Goal: Information Seeking & Learning: Learn about a topic

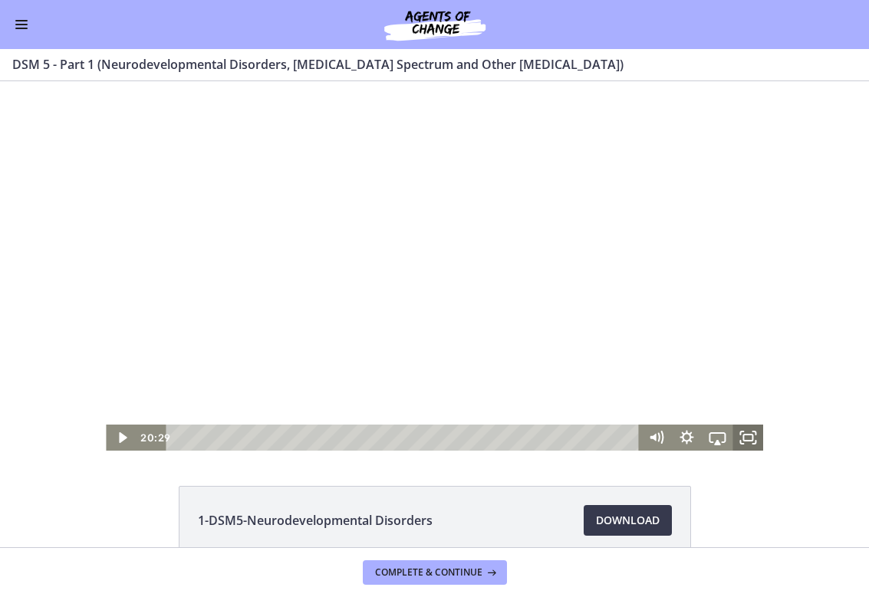
click at [745, 439] on icon "Fullscreen" at bounding box center [747, 438] width 31 height 26
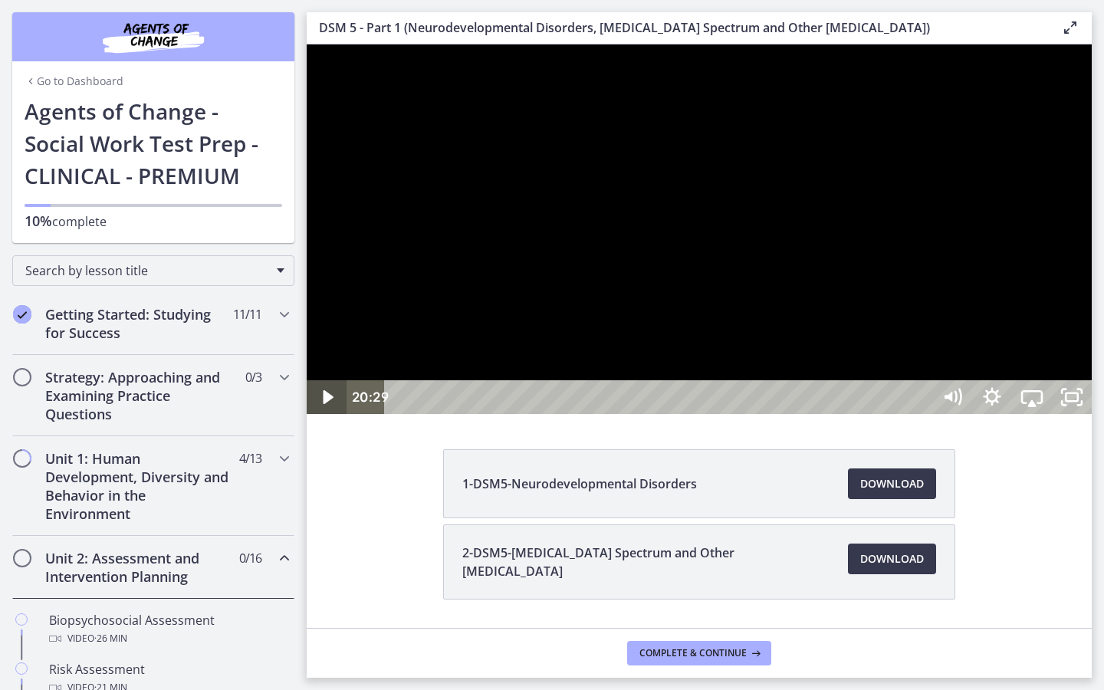
click at [319, 414] on icon "Play Video" at bounding box center [328, 397] width 40 height 34
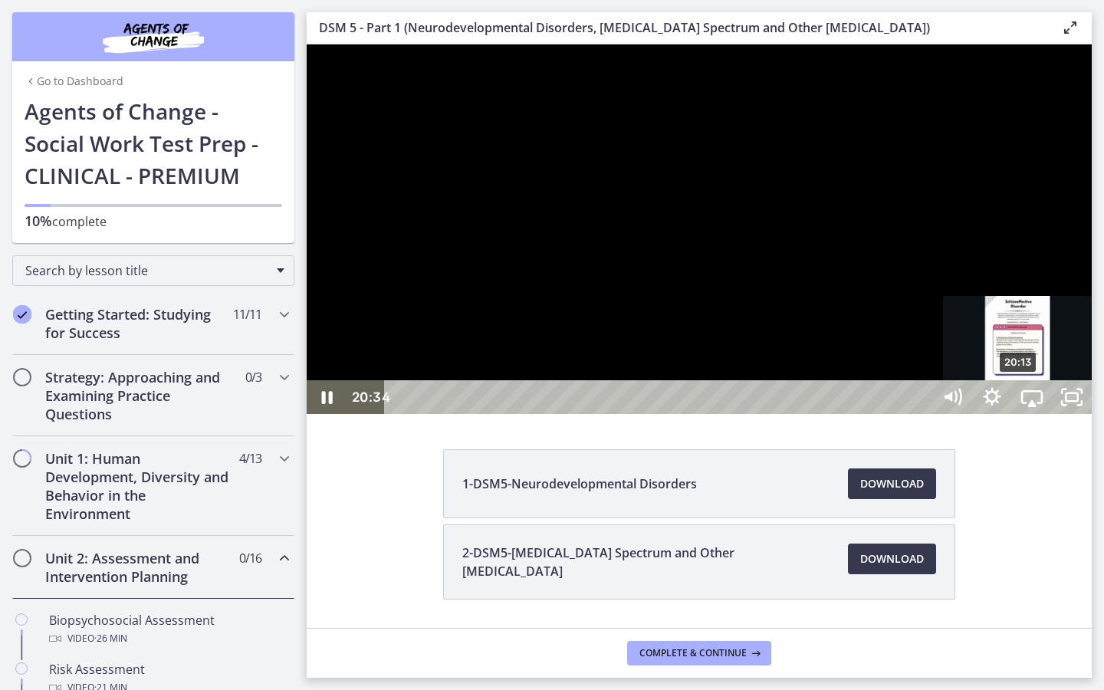
click at [868, 414] on div "20:13" at bounding box center [660, 397] width 523 height 34
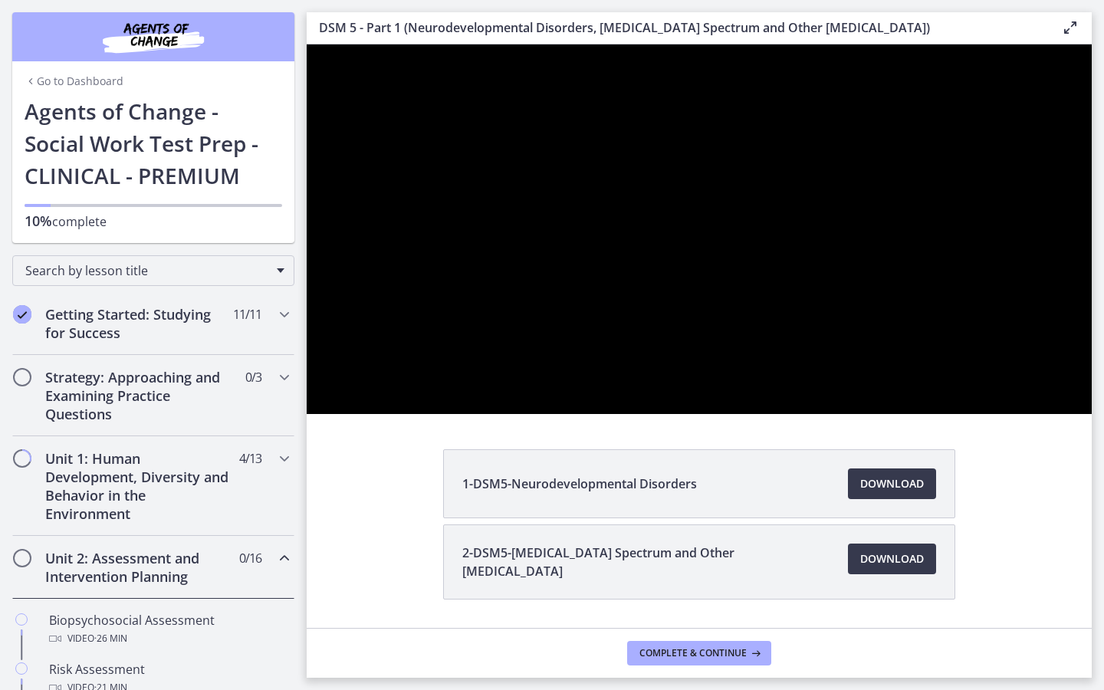
click at [868, 414] on div at bounding box center [699, 229] width 785 height 370
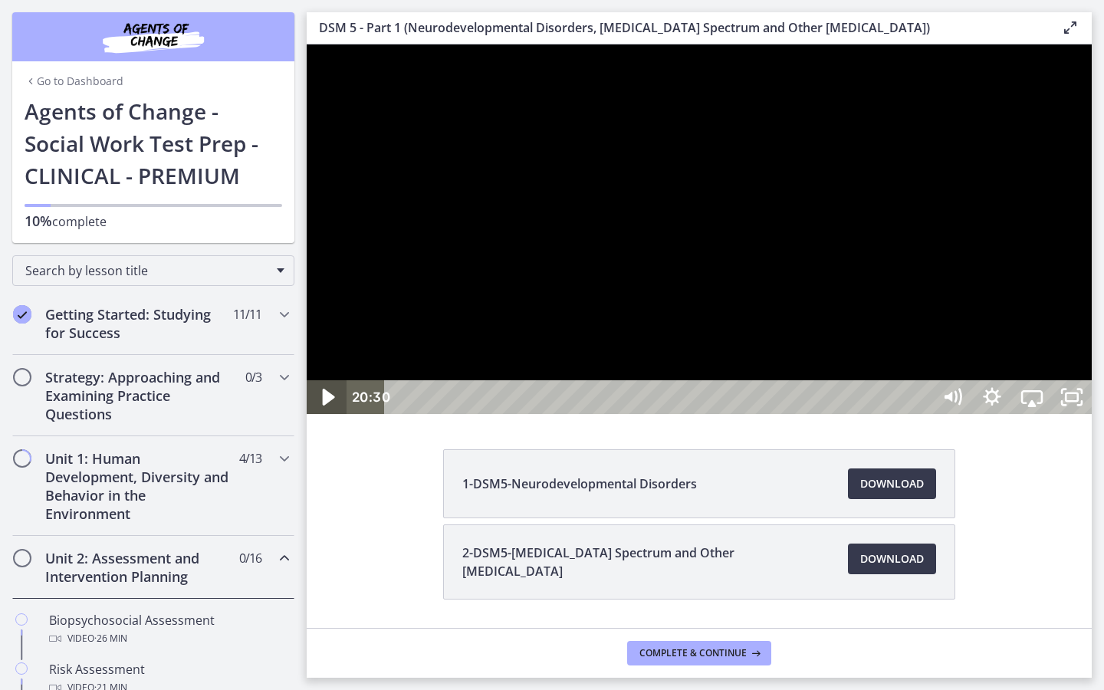
click at [318, 418] on icon "Play Video" at bounding box center [328, 397] width 48 height 41
click at [320, 414] on icon "Pause" at bounding box center [327, 397] width 40 height 34
click at [327, 414] on button "Play Video" at bounding box center [327, 397] width 40 height 34
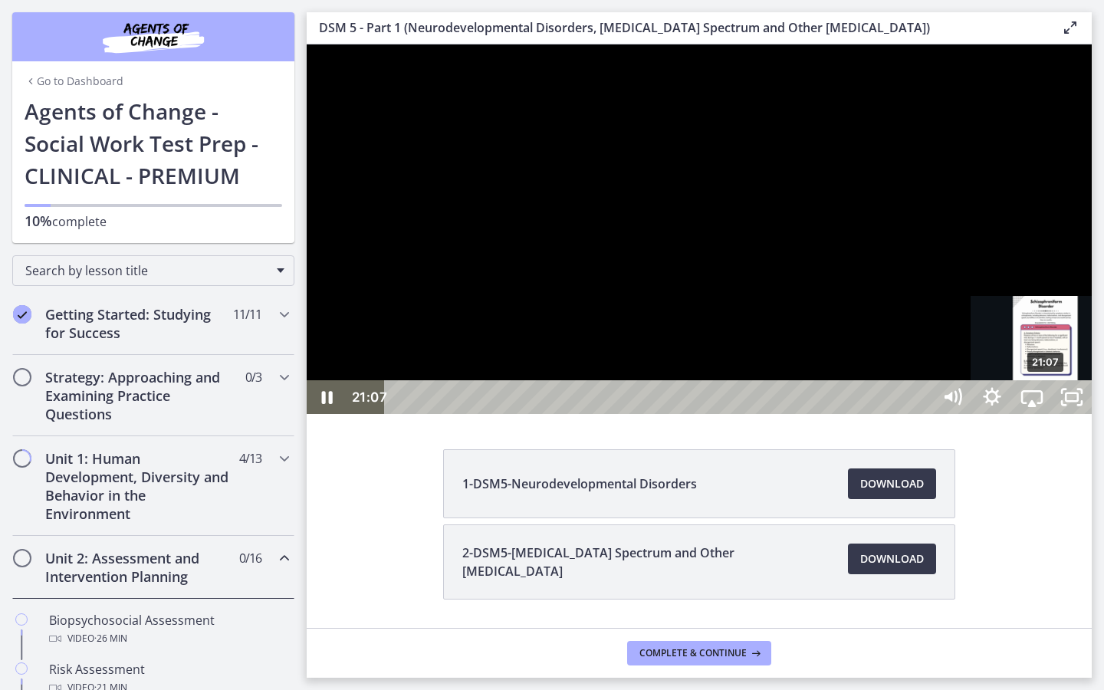
click at [868, 403] on div "Playbar" at bounding box center [1046, 398] width 12 height 12
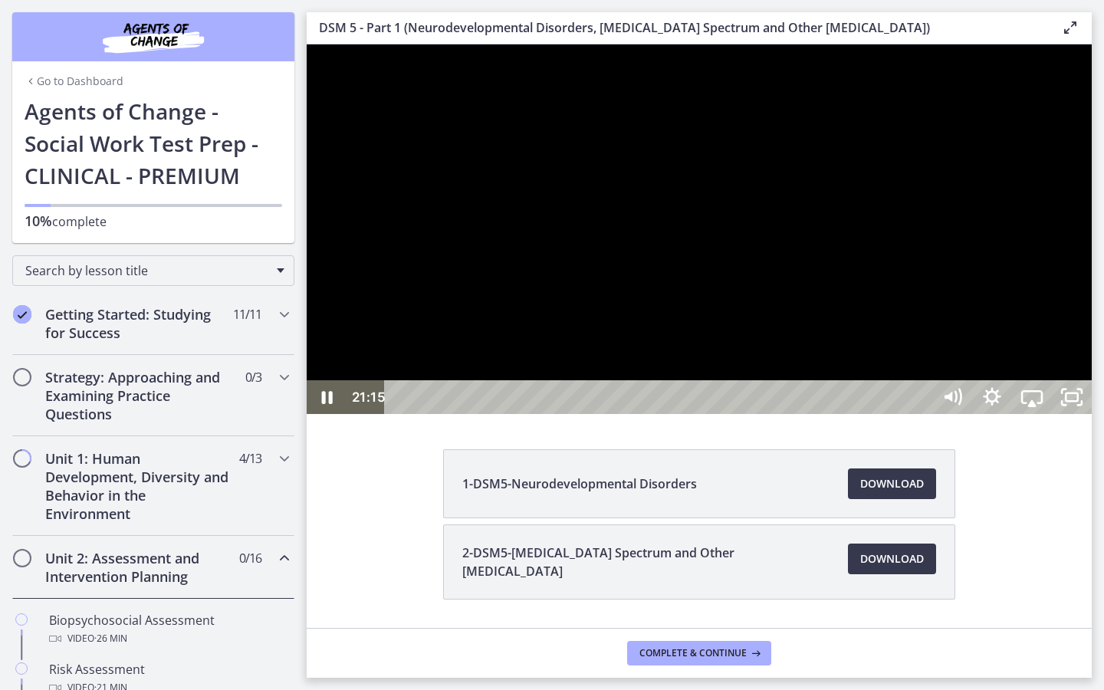
click at [868, 414] on div at bounding box center [699, 229] width 785 height 370
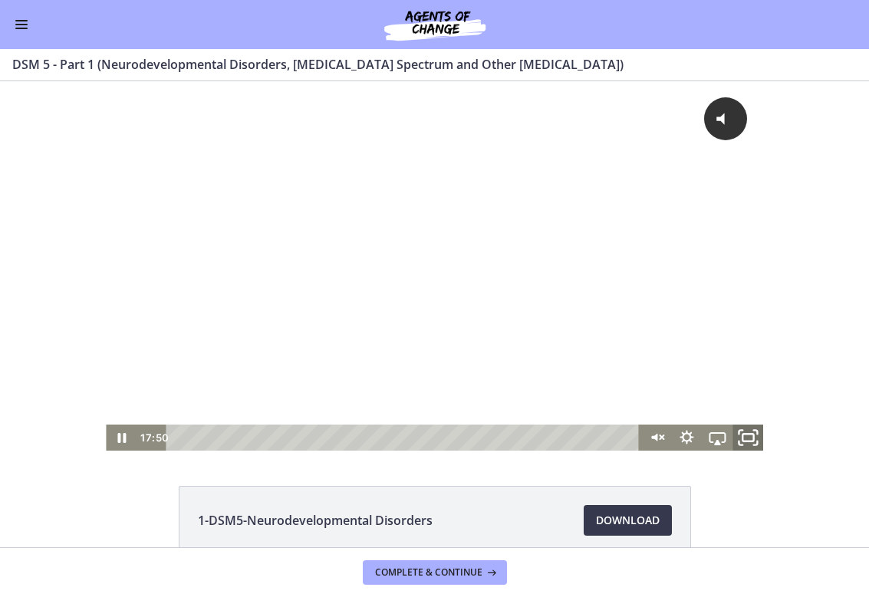
click at [747, 443] on icon "Fullscreen" at bounding box center [747, 437] width 37 height 31
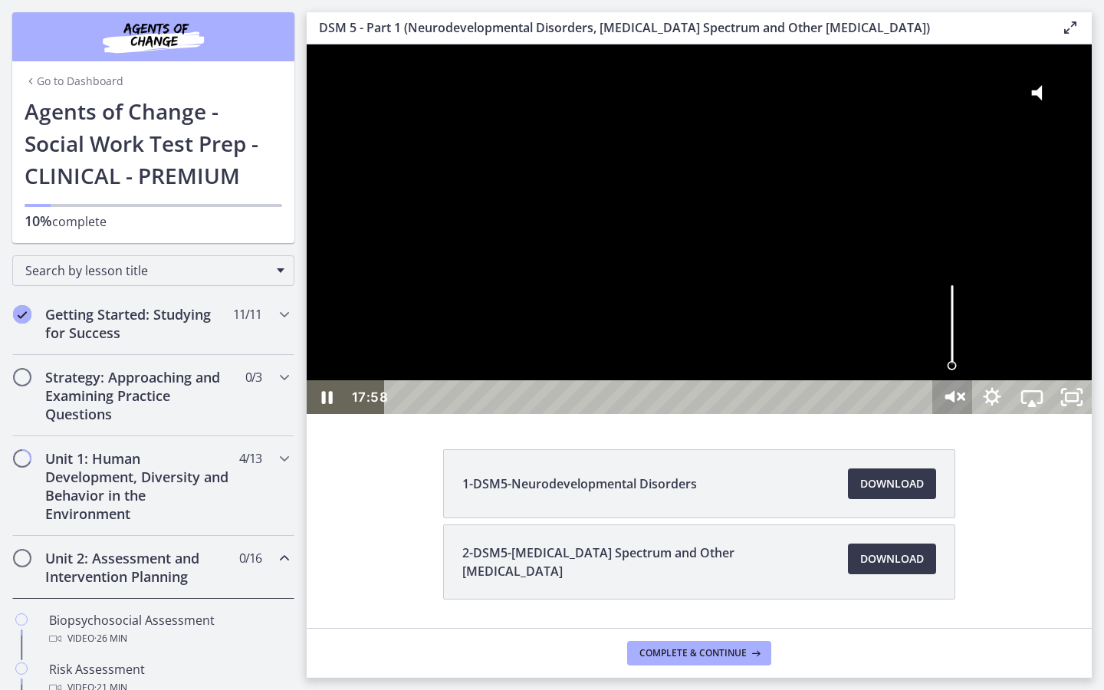
click at [868, 418] on icon "Unmute" at bounding box center [953, 397] width 48 height 41
click at [868, 387] on div at bounding box center [699, 229] width 785 height 370
click at [868, 385] on div at bounding box center [699, 229] width 785 height 370
click at [725, 410] on div at bounding box center [699, 229] width 785 height 370
click at [327, 406] on icon "Play Video" at bounding box center [329, 397] width 12 height 17
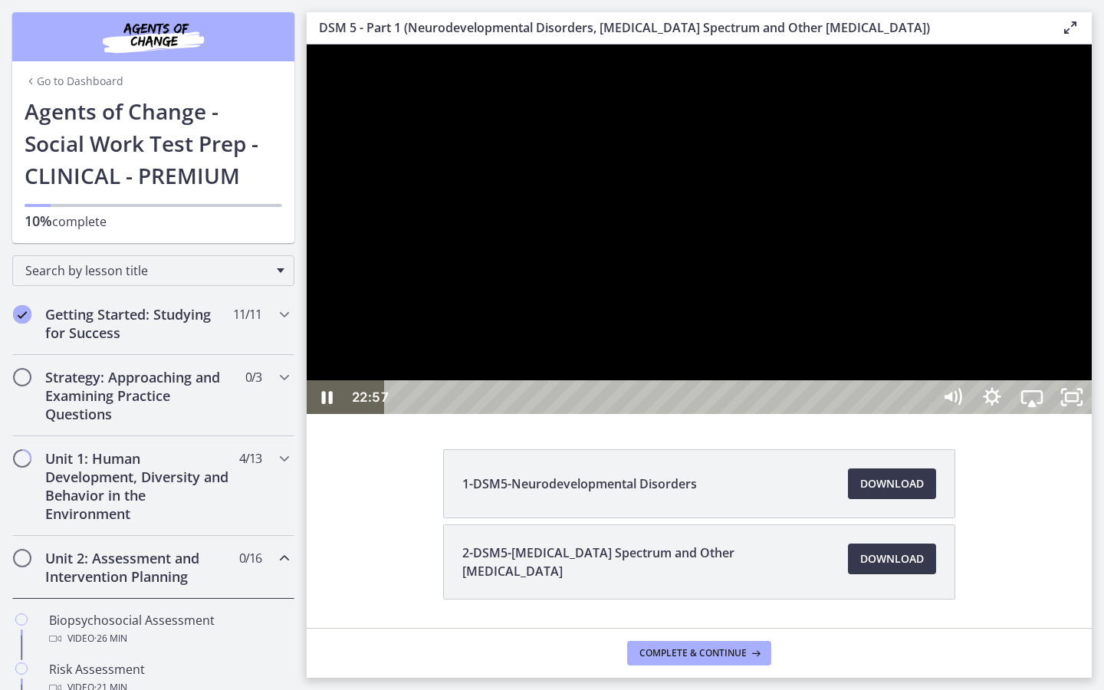
click at [830, 414] on div at bounding box center [699, 229] width 785 height 370
click at [593, 414] on div at bounding box center [699, 229] width 785 height 370
click at [525, 404] on div at bounding box center [699, 229] width 785 height 370
click at [529, 409] on div at bounding box center [699, 229] width 785 height 370
click at [530, 409] on div at bounding box center [699, 229] width 785 height 370
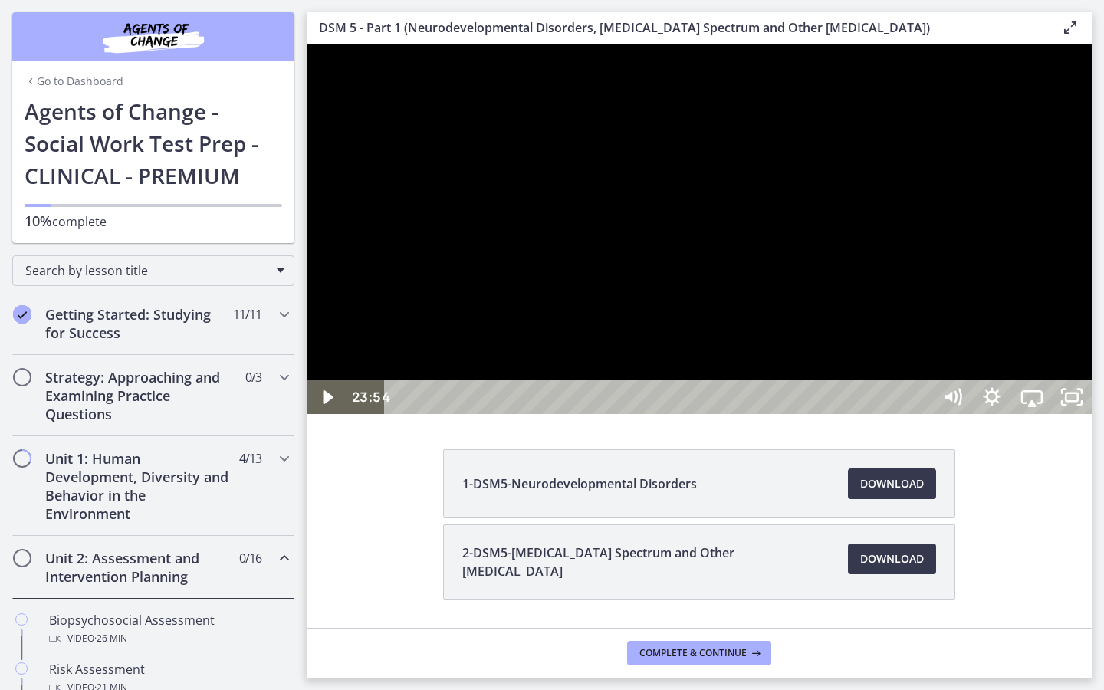
click at [534, 413] on div at bounding box center [699, 229] width 785 height 370
click at [476, 354] on div at bounding box center [699, 229] width 785 height 370
click at [553, 414] on div at bounding box center [699, 229] width 785 height 370
click at [307, 44] on button "Play Video: cmseadc4lpnc72iv6tpg.mp4" at bounding box center [307, 44] width 1 height 1
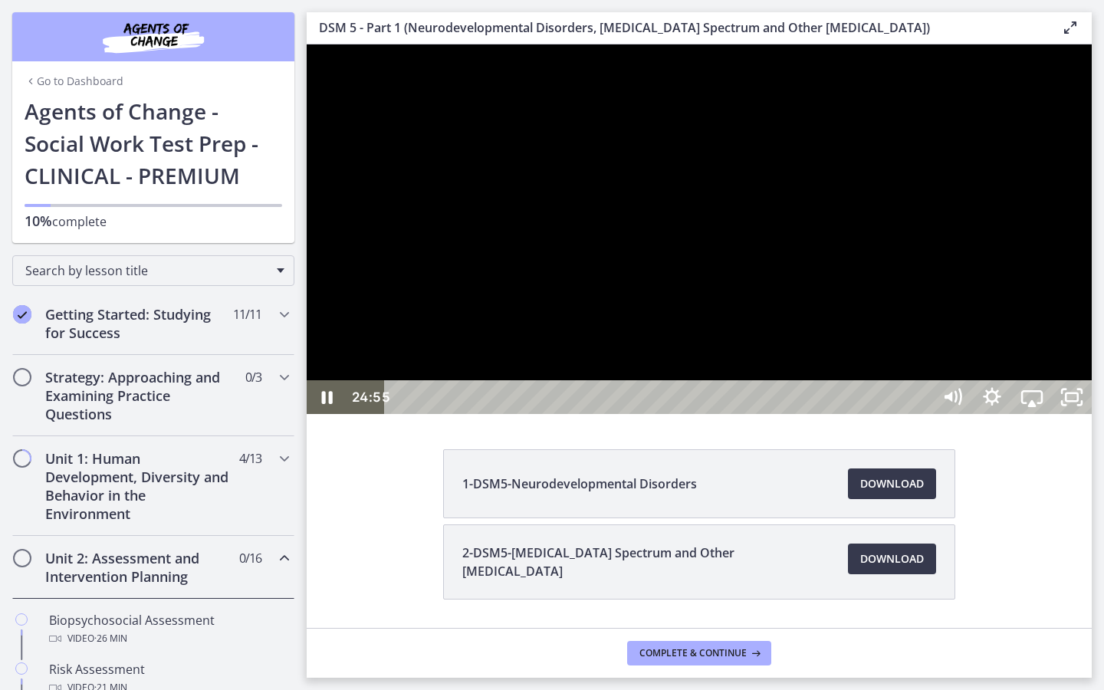
click at [307, 44] on button "Pause: cmseadc4lpnc72iv6tpg.mp4" at bounding box center [307, 44] width 1 height 1
click at [307, 44] on button "Play Video: cmseadc4lpnc72iv6tpg.mp4" at bounding box center [307, 44] width 1 height 1
click at [868, 414] on div at bounding box center [699, 229] width 785 height 370
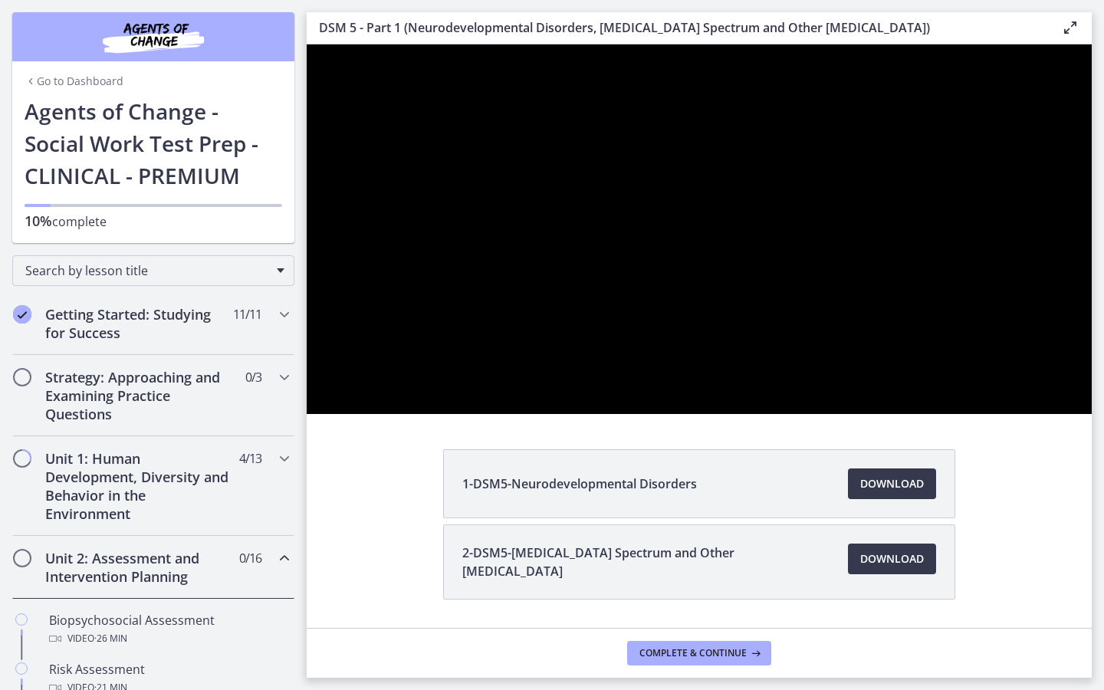
click at [307, 44] on button "Play Video: cmseadc4lpnc72iv6tpg.mp4" at bounding box center [307, 44] width 1 height 1
click at [868, 414] on div at bounding box center [699, 229] width 785 height 370
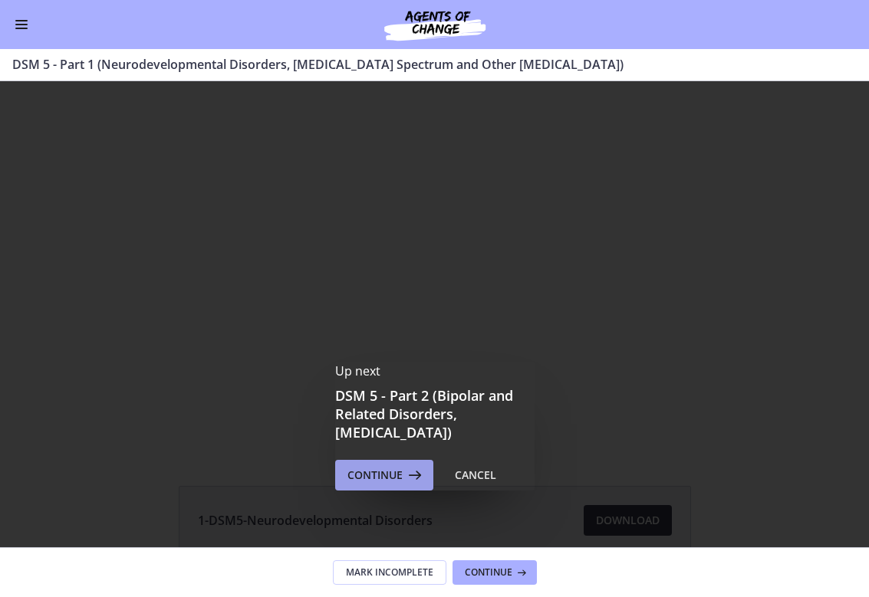
click at [393, 477] on span "Continue" at bounding box center [374, 475] width 55 height 18
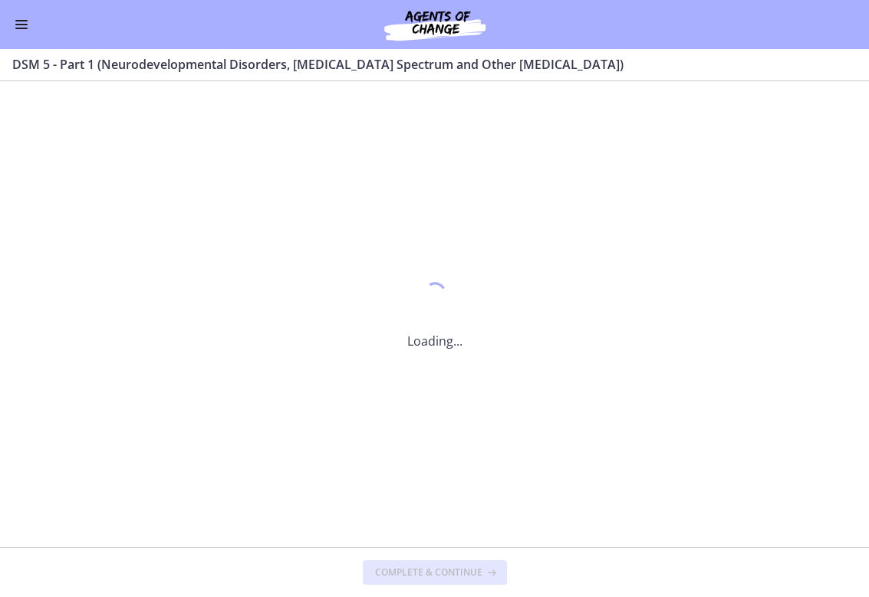
click at [21, 24] on span "Enable menu" at bounding box center [21, 25] width 12 height 2
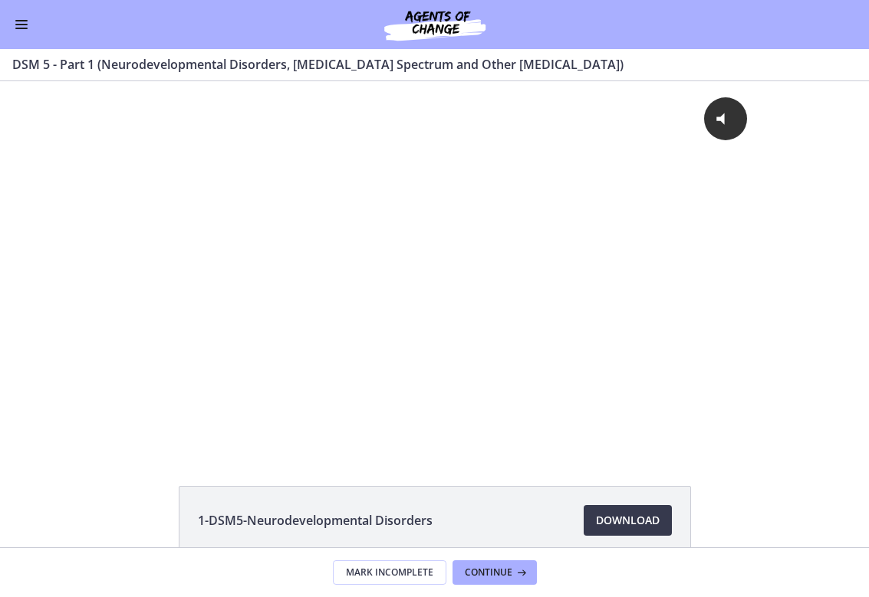
click at [13, 21] on button "Enable menu" at bounding box center [21, 24] width 18 height 18
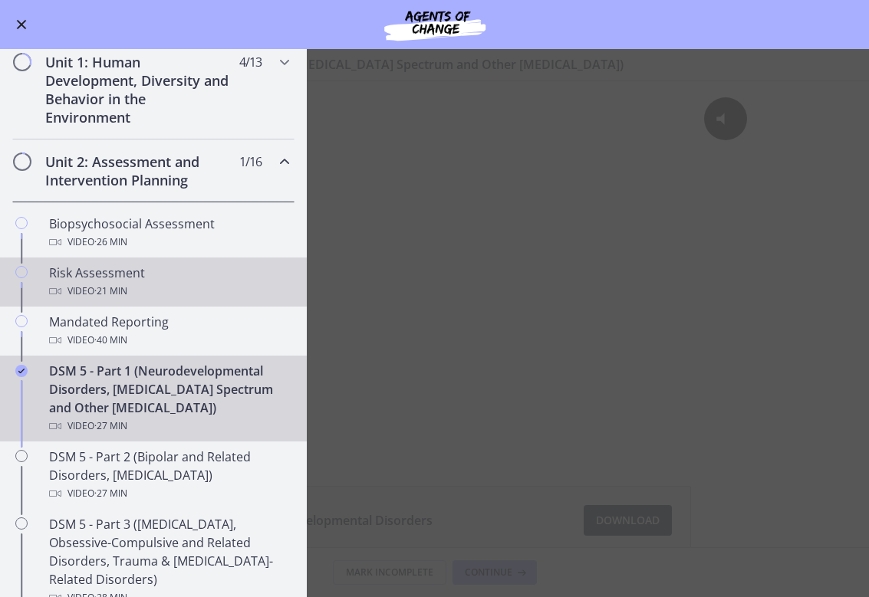
scroll to position [367, 0]
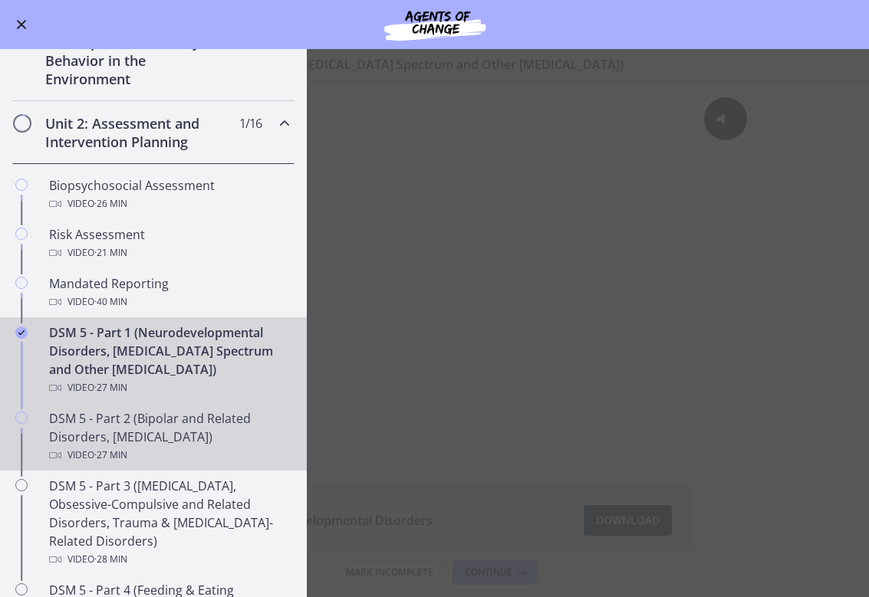
click at [174, 414] on div "DSM 5 - Part 2 (Bipolar and Related Disorders, [MEDICAL_DATA]) Video · 27 min" at bounding box center [168, 436] width 239 height 55
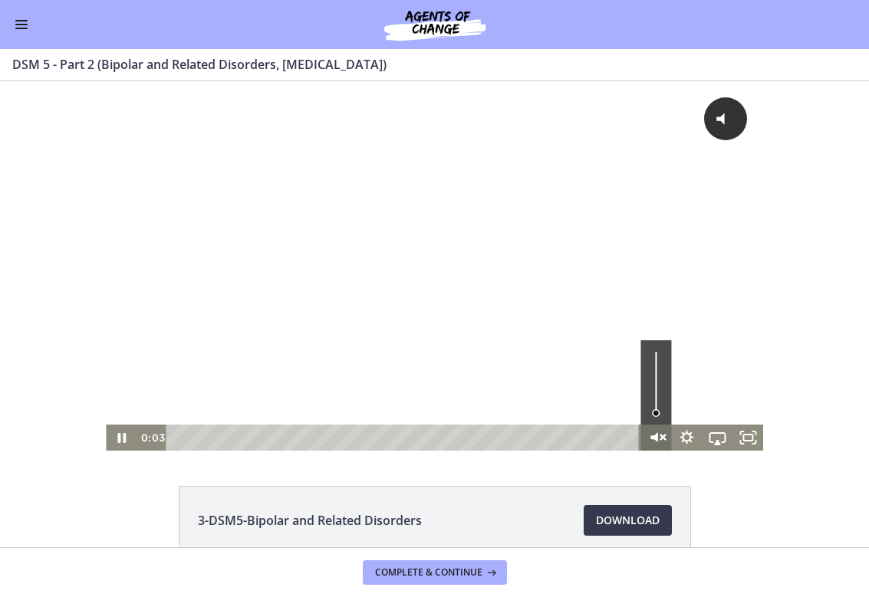
click at [658, 434] on icon "Unmute" at bounding box center [655, 437] width 37 height 31
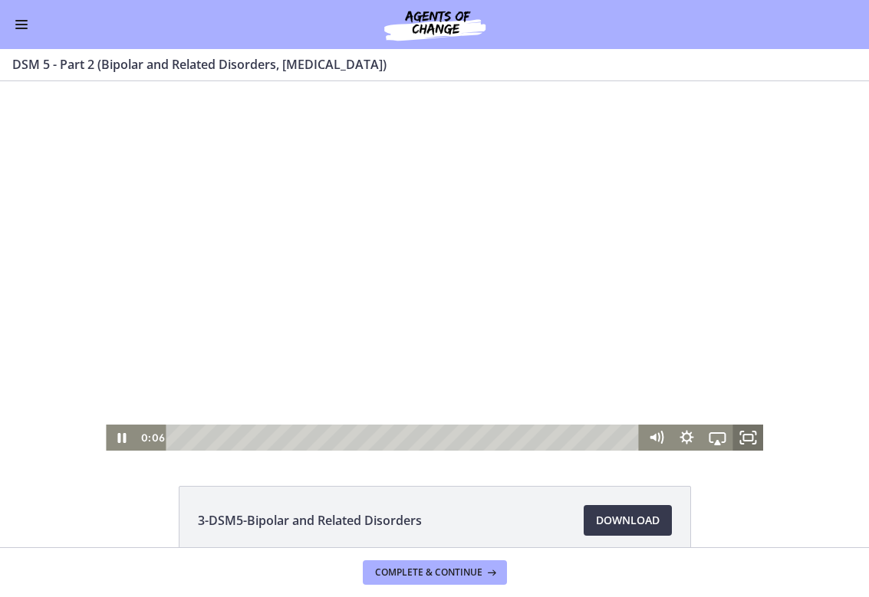
click at [752, 437] on rect "Fullscreen" at bounding box center [747, 438] width 9 height 6
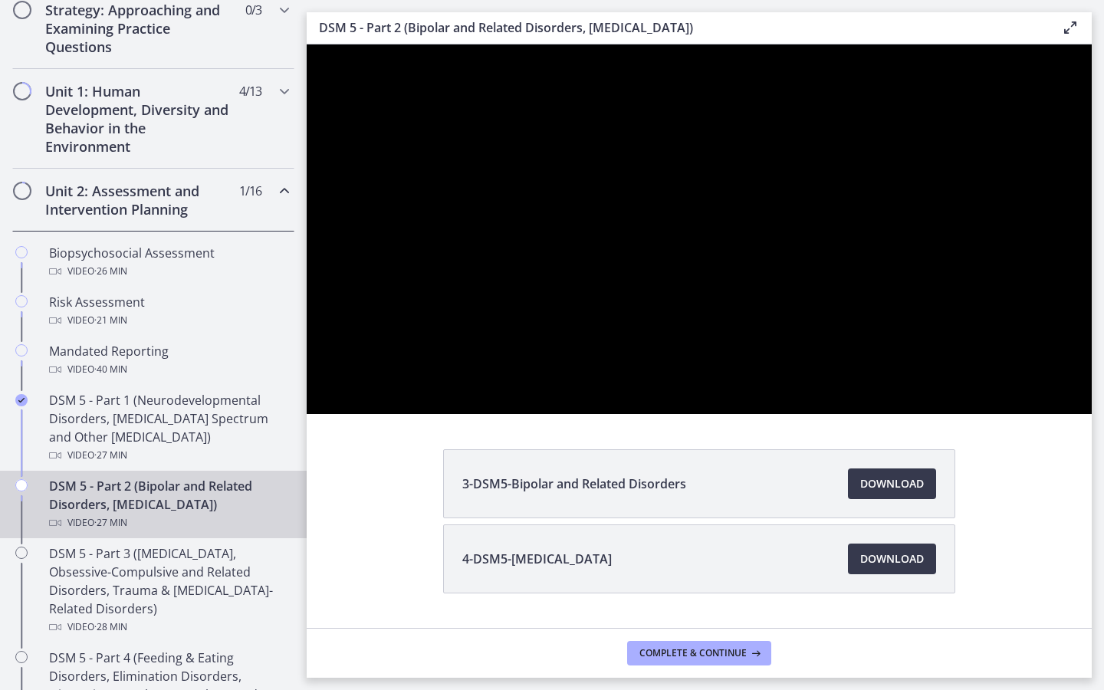
click at [868, 414] on div at bounding box center [699, 229] width 785 height 370
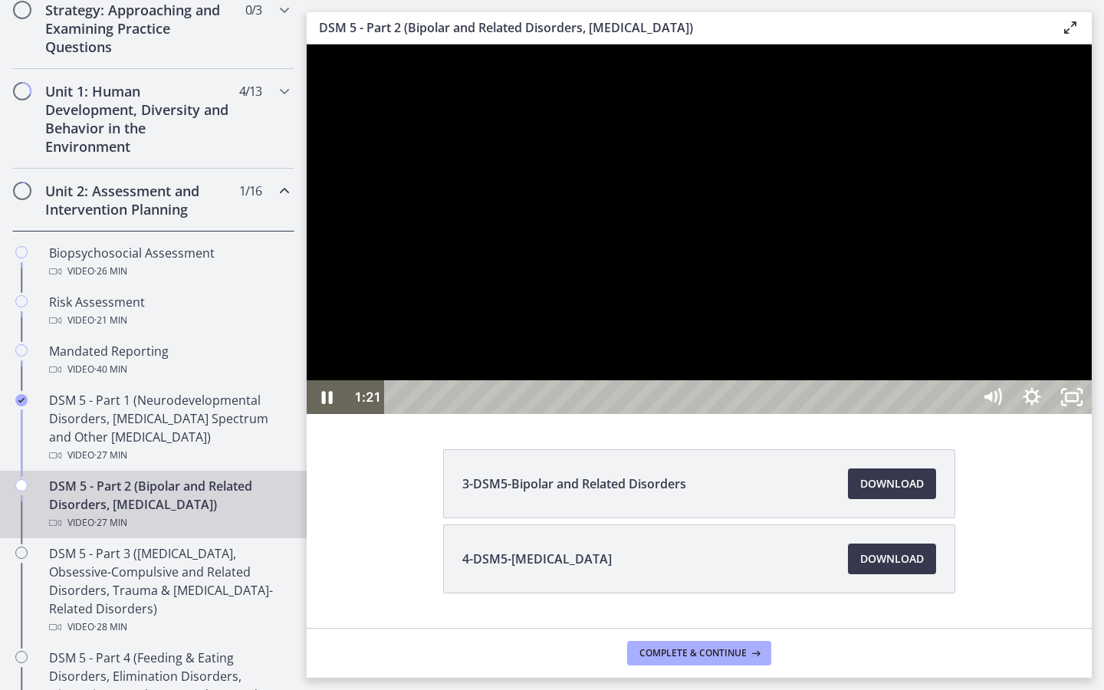
click at [868, 414] on div at bounding box center [699, 229] width 785 height 370
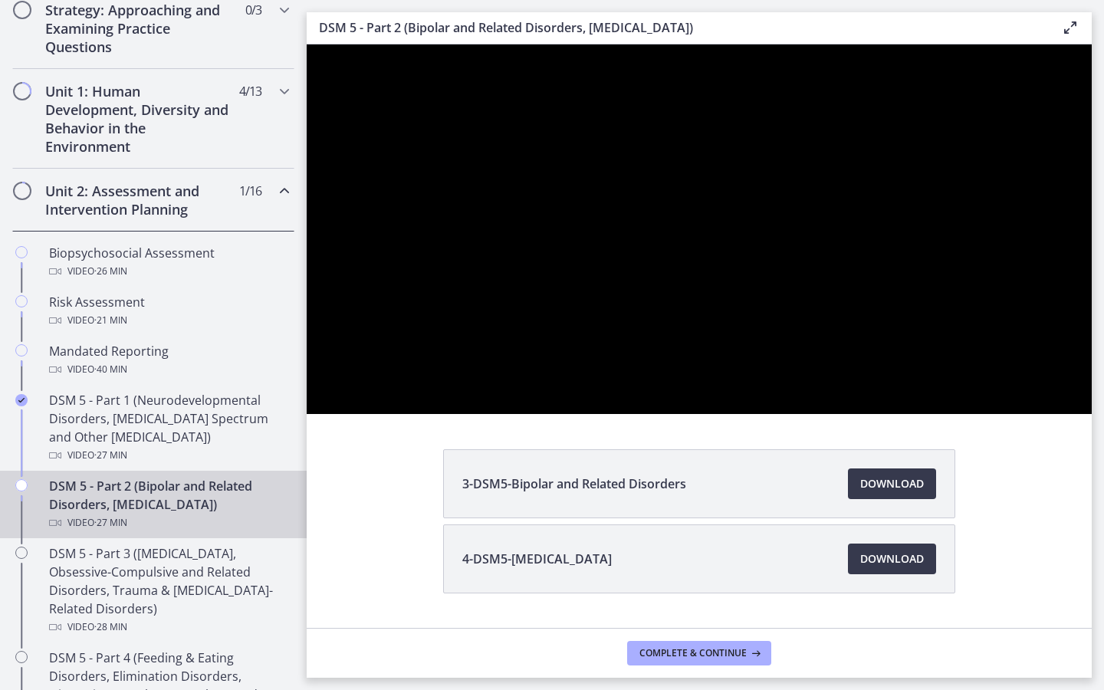
click at [868, 414] on div at bounding box center [699, 229] width 785 height 370
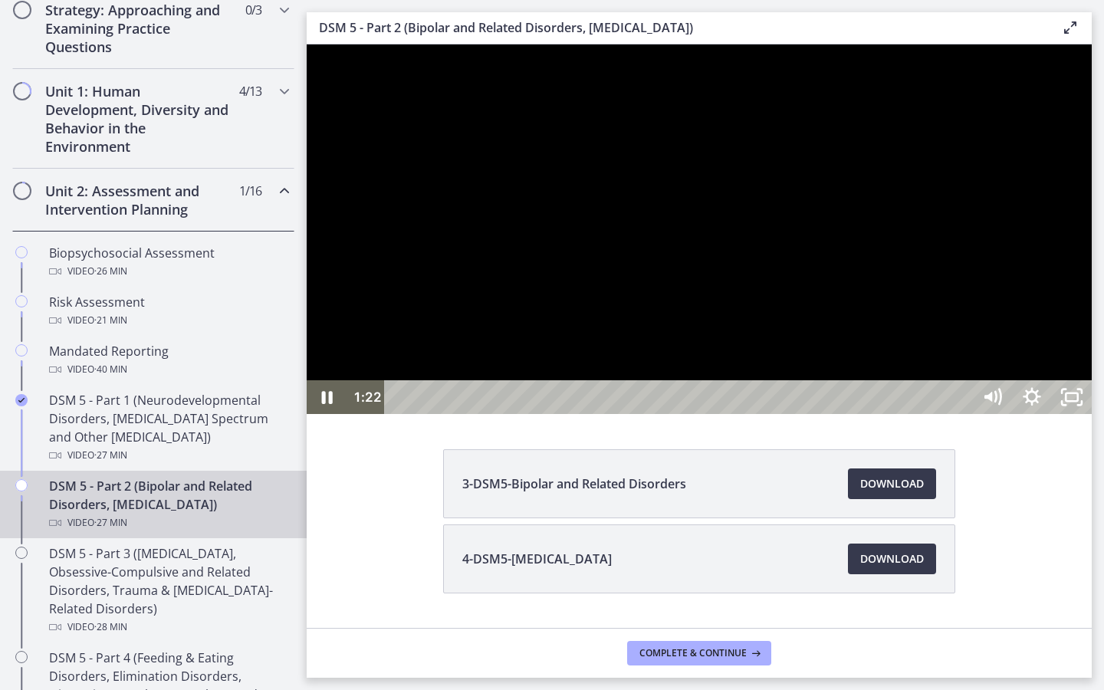
click at [868, 414] on div at bounding box center [699, 229] width 785 height 370
click at [307, 44] on button "Play Video: cmseb8ng0h0c72v8tff0.mp4" at bounding box center [307, 44] width 1 height 1
click at [868, 414] on div at bounding box center [699, 229] width 785 height 370
